Goal: Transaction & Acquisition: Purchase product/service

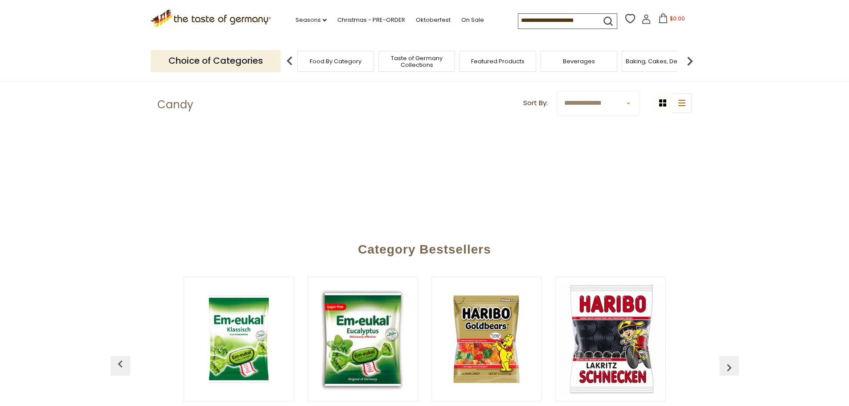
scroll to position [312, 0]
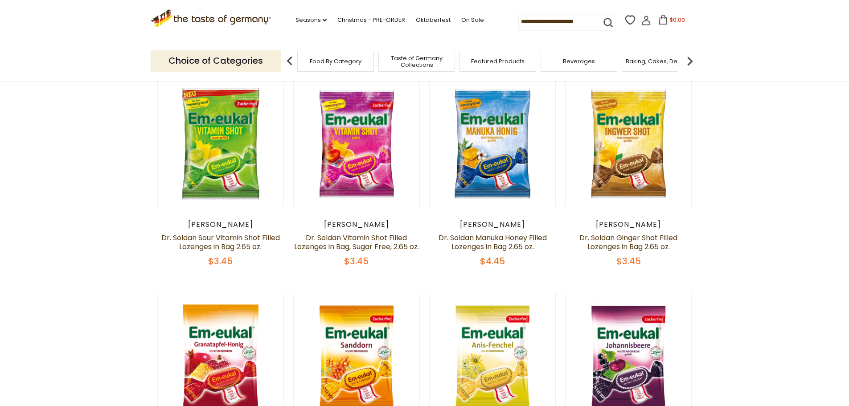
click at [413, 61] on span "Taste of Germany Collections" at bounding box center [416, 61] width 71 height 13
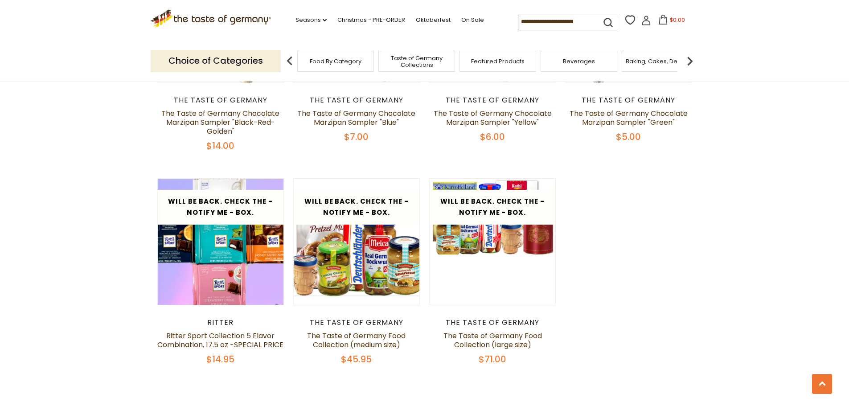
scroll to position [1782, 0]
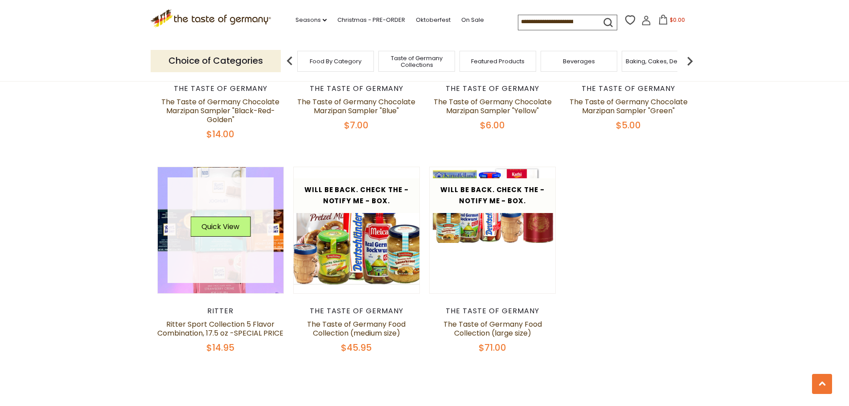
click at [195, 280] on img at bounding box center [221, 230] width 126 height 126
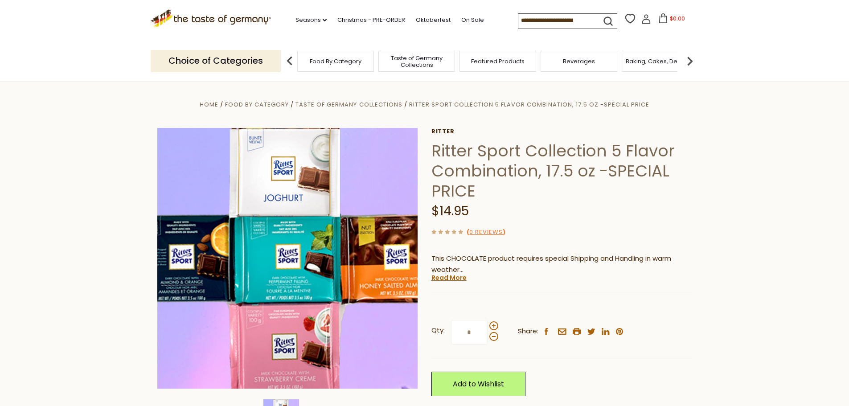
click at [315, 63] on span "Food By Category" at bounding box center [336, 61] width 52 height 7
